Goal: Browse casually

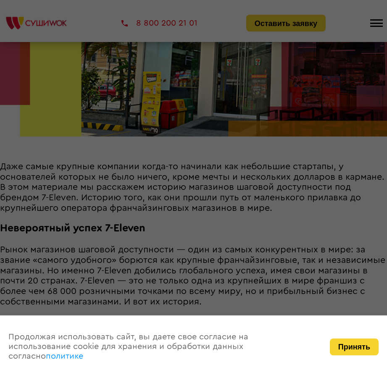
scroll to position [336, 0]
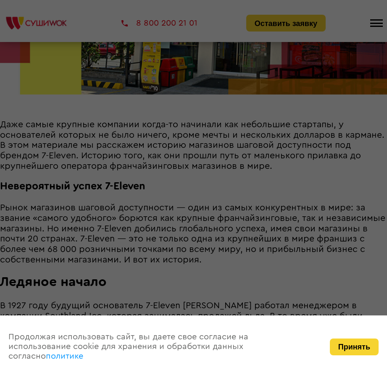
click at [152, 200] on div at bounding box center [193, 189] width 387 height 378
click at [142, 159] on div at bounding box center [193, 189] width 387 height 378
drag, startPoint x: 142, startPoint y: 159, endPoint x: 126, endPoint y: 158, distance: 16.4
click at [126, 158] on div at bounding box center [193, 189] width 387 height 378
click at [90, 134] on div at bounding box center [193, 189] width 387 height 378
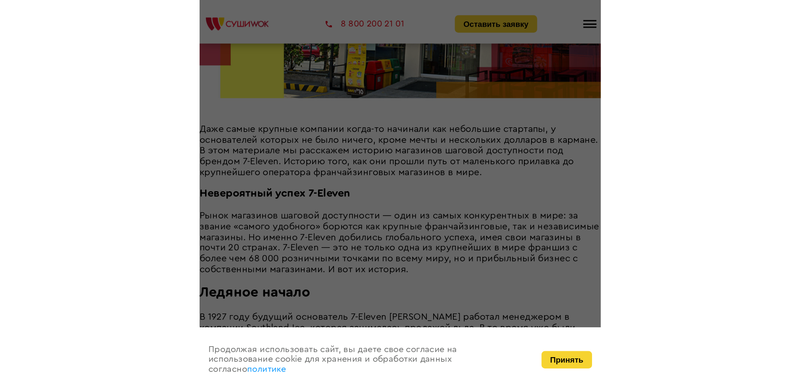
scroll to position [343, 0]
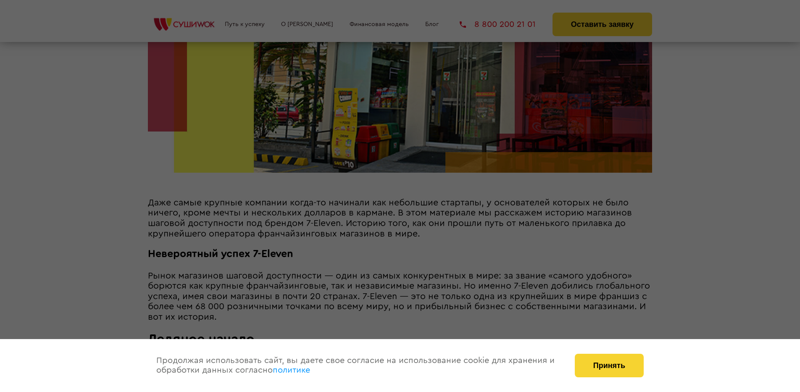
click at [386, 124] on div at bounding box center [400, 196] width 800 height 392
click at [386, 369] on button "Принять" at bounding box center [609, 366] width 69 height 24
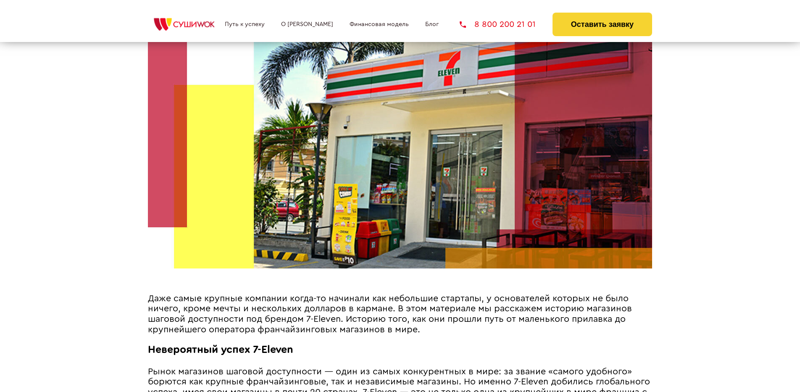
scroll to position [121, 0]
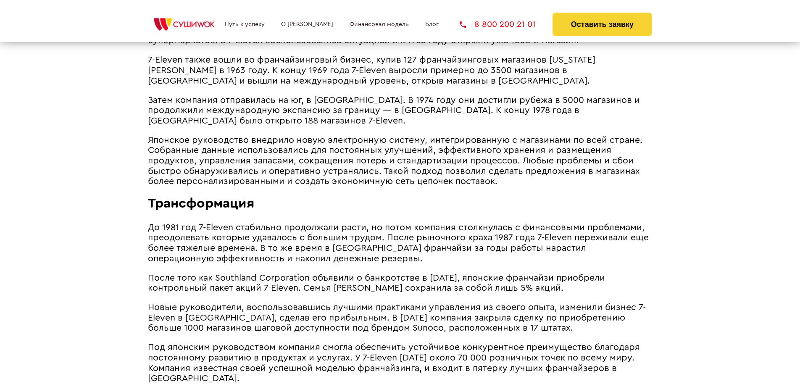
scroll to position [1088, 0]
